Goal: Understand process/instructions: Learn how to perform a task or action

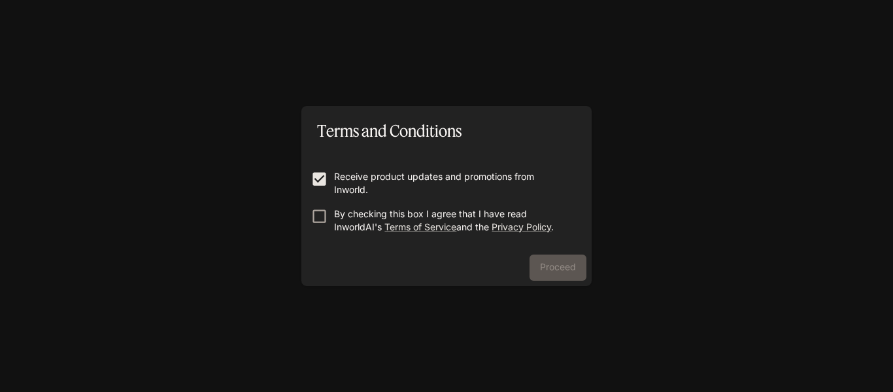
click at [326, 231] on label "By checking this box I agree that I have read InworldAI's Terms of Service and …" at bounding box center [438, 220] width 266 height 26
click at [583, 265] on button "Proceed" at bounding box center [558, 267] width 57 height 26
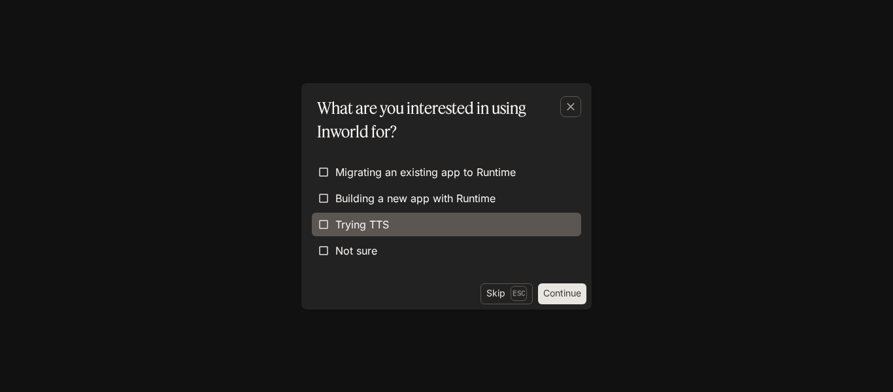
click at [379, 228] on span "Trying TTS" at bounding box center [362, 224] width 54 height 16
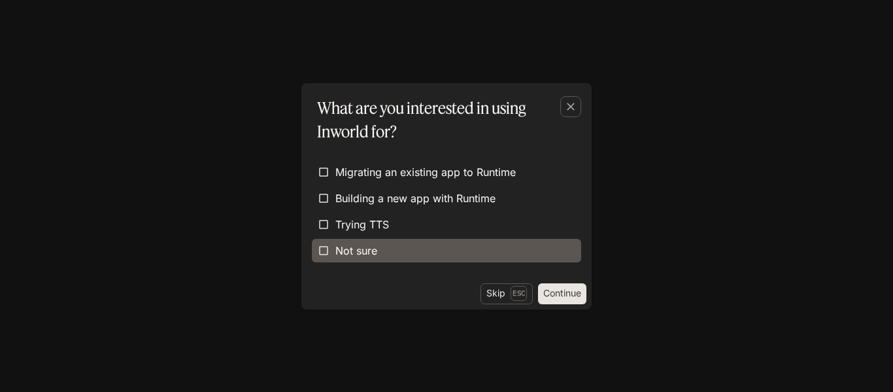
click at [381, 250] on label "Not sure" at bounding box center [446, 251] width 269 height 24
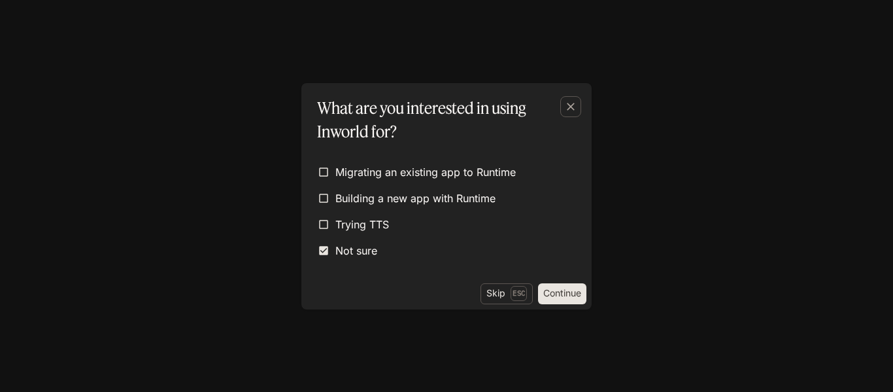
click at [560, 292] on button "Continue" at bounding box center [562, 293] width 48 height 21
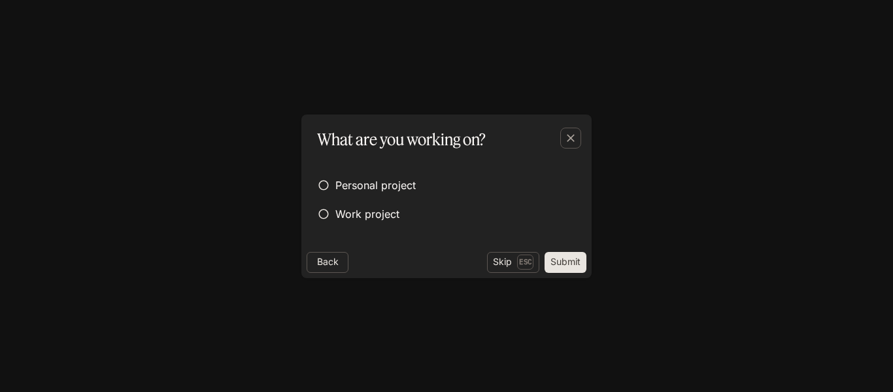
click at [352, 199] on div "Personal project Work project" at bounding box center [446, 199] width 269 height 63
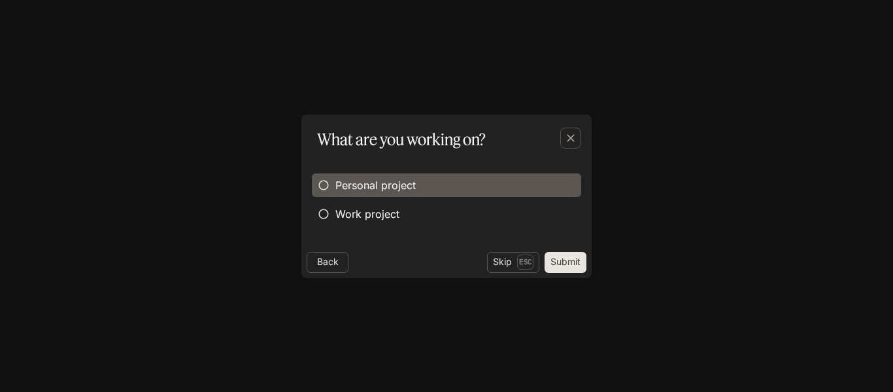
click at [364, 190] on span "Personal project" at bounding box center [375, 185] width 80 height 16
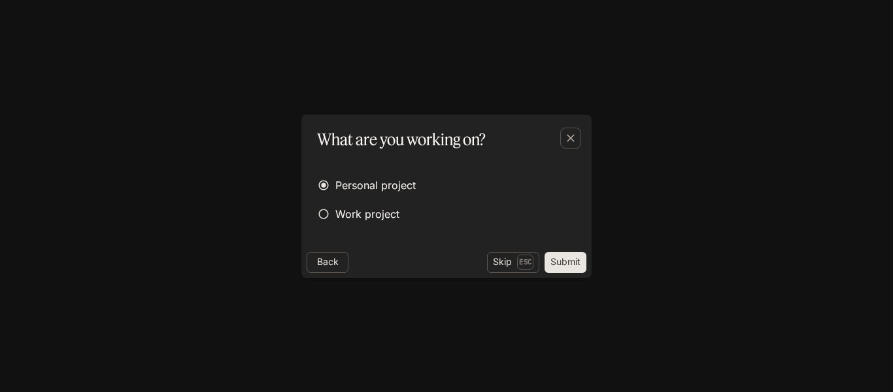
click at [560, 262] on button "Submit" at bounding box center [566, 262] width 42 height 21
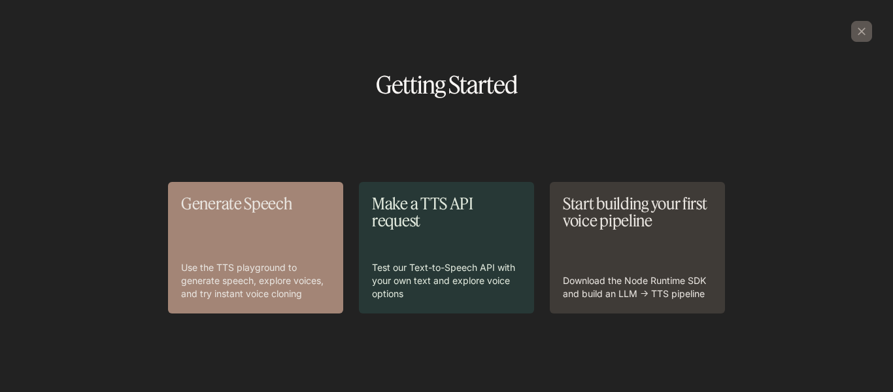
click at [280, 240] on div "Generate Speech Use the TTS playground to generate speech, explore voices, and …" at bounding box center [255, 247] width 149 height 105
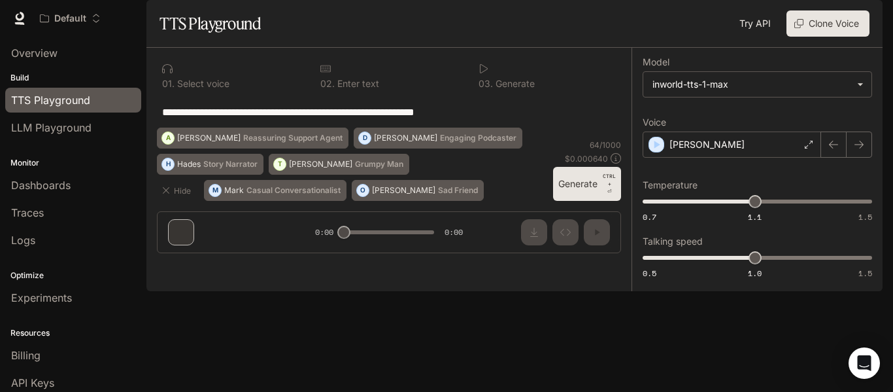
scroll to position [61, 0]
